Goal: Information Seeking & Learning: Compare options

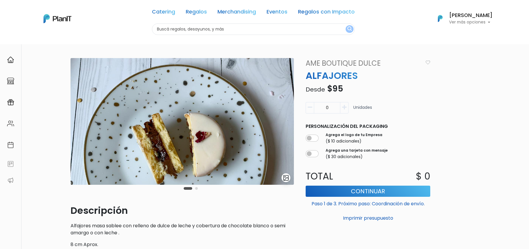
click at [197, 189] on button "Carousel Page 2" at bounding box center [196, 188] width 3 height 3
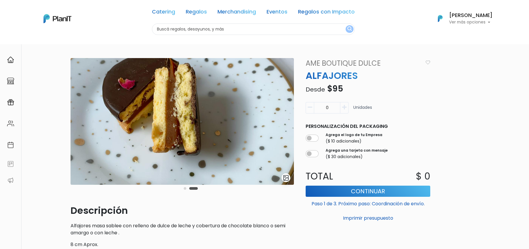
click at [186, 189] on div "Carousel Pagination" at bounding box center [190, 188] width 17 height 7
click at [184, 189] on button "Carousel Page 1" at bounding box center [185, 188] width 3 height 3
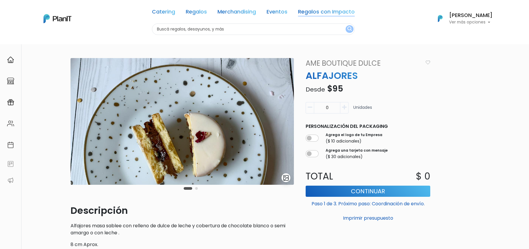
click at [326, 12] on link "Regalos con Impacto" at bounding box center [326, 12] width 57 height 7
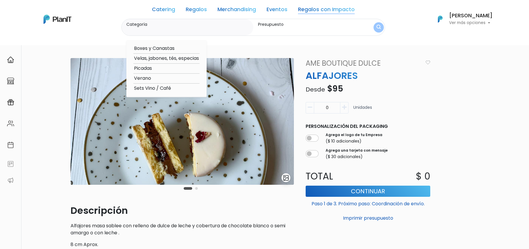
click at [147, 90] on option "Sets Vino / Café" at bounding box center [166, 88] width 66 height 7
type input "Sets Vino / Café"
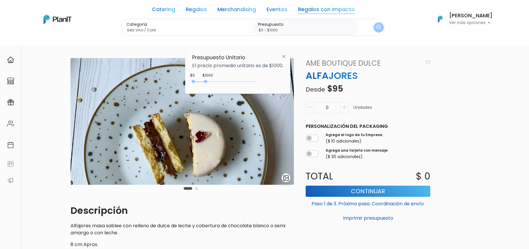
type input "$0 - $4950"
click at [255, 82] on div "0 : 1000 0 1000" at bounding box center [225, 83] width 62 height 6
click at [376, 27] on img "submit" at bounding box center [378, 28] width 4 height 6
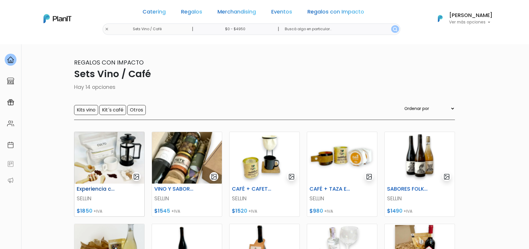
click at [113, 171] on img at bounding box center [109, 158] width 70 height 52
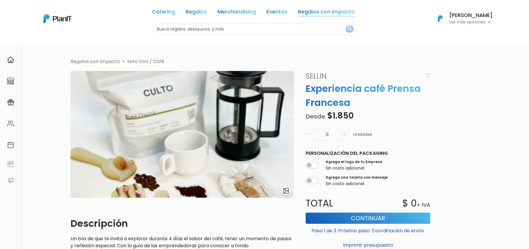
click at [341, 12] on link "Regalos con Impacto" at bounding box center [326, 12] width 57 height 7
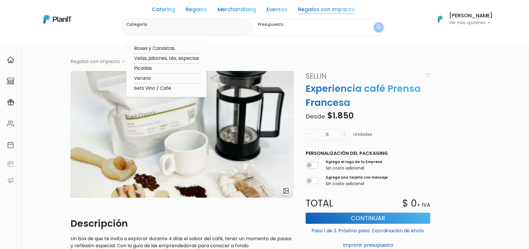
click at [159, 89] on option "Sets Vino / Café" at bounding box center [166, 88] width 66 height 7
type input "Sets Vino / Café"
type input "$0 - $1000"
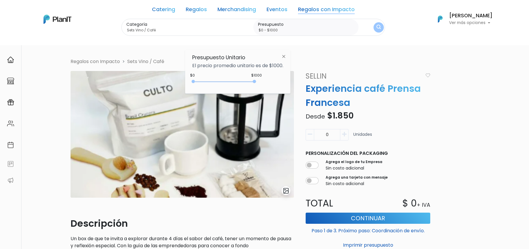
click at [376, 28] on img "submit" at bounding box center [378, 28] width 4 height 6
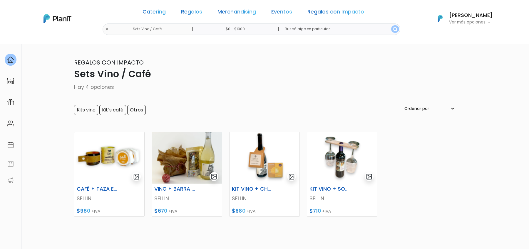
click at [391, 31] on button "submit" at bounding box center [395, 29] width 8 height 8
click at [393, 28] on img "submit" at bounding box center [395, 29] width 4 height 4
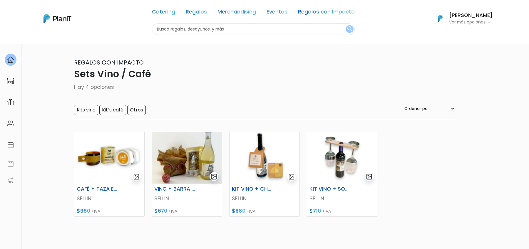
click at [122, 28] on div "Catering Regalos Merchandising Eventos Regalos con Impacto Sets Vino / Café | $…" at bounding box center [264, 18] width 470 height 33
click at [174, 32] on input "text" at bounding box center [253, 28] width 203 height 11
click at [189, 13] on link "Regalos" at bounding box center [196, 12] width 21 height 7
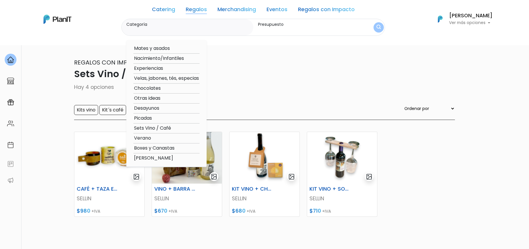
click at [163, 130] on option "Sets Vino / Café" at bounding box center [166, 128] width 66 height 7
type input "Sets Vino / Café"
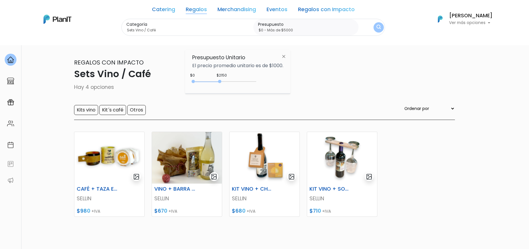
type input "$0 - Más de $5000"
drag, startPoint x: 206, startPoint y: 82, endPoint x: 268, endPoint y: 82, distance: 61.1
click at [268, 82] on div "$2150 $0 0 : 2150 0 2150 0,5000" at bounding box center [237, 83] width 91 height 12
click at [376, 23] on button "submit" at bounding box center [378, 27] width 11 height 11
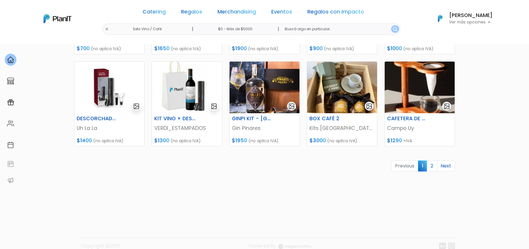
scroll to position [264, 0]
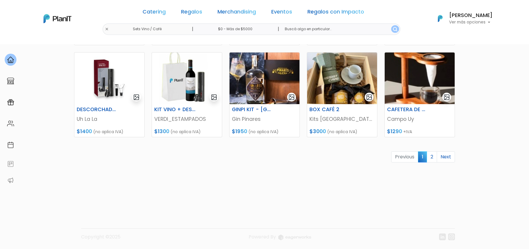
drag, startPoint x: 448, startPoint y: 549, endPoint x: 444, endPoint y: 666, distance: 116.7
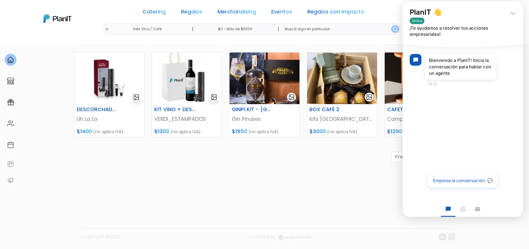
click at [513, 9] on icon "keyboard_arrow_down" at bounding box center [513, 13] width 12 height 12
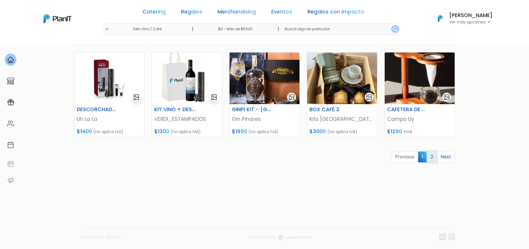
click at [432, 159] on link "2" at bounding box center [431, 157] width 10 height 11
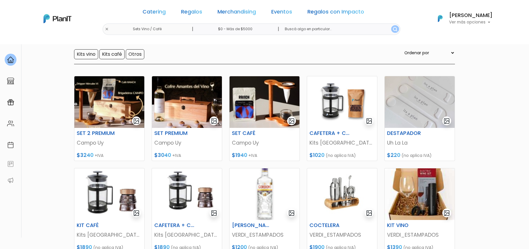
scroll to position [31, 0]
